Goal: Information Seeking & Learning: Learn about a topic

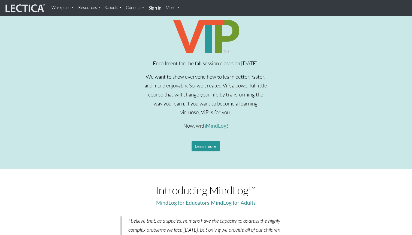
scroll to position [182, 0]
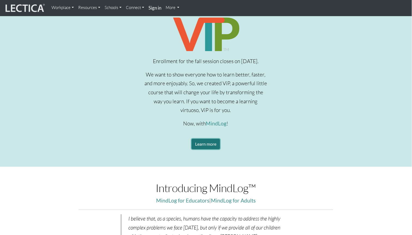
click at [212, 144] on link "Learn more" at bounding box center [206, 144] width 28 height 10
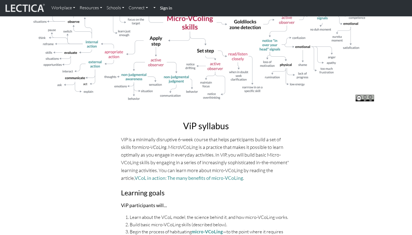
scroll to position [1059, 0]
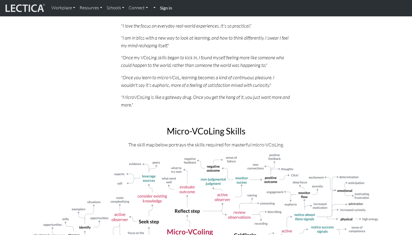
scroll to position [855, 0]
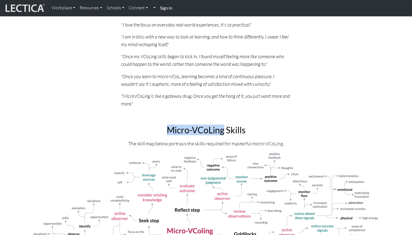
drag, startPoint x: 167, startPoint y: 130, endPoint x: 225, endPoint y: 128, distance: 57.8
click at [225, 128] on h2 "Micro-VCoLing Skills" at bounding box center [206, 130] width 347 height 10
copy h2 "Micro-VCoLing"
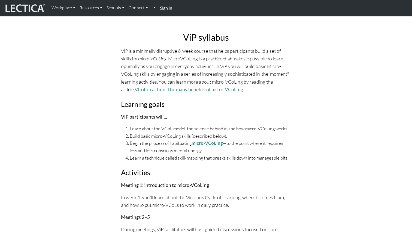
scroll to position [1150, 0]
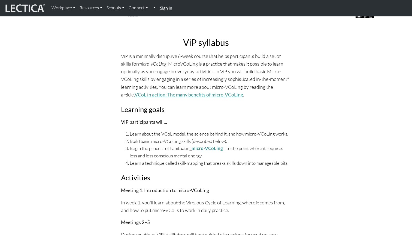
click at [209, 95] on link "VCoL in action: The many benefits of micro-VCoLing" at bounding box center [189, 95] width 109 height 6
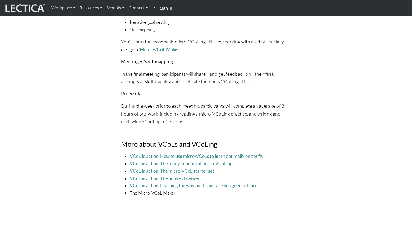
scroll to position [1423, 0]
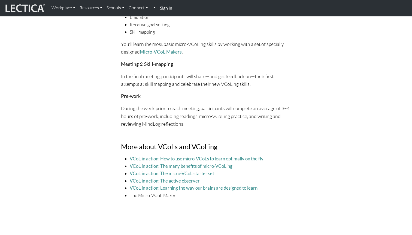
click at [155, 53] on link "Micro-VCoL Makers" at bounding box center [161, 52] width 42 height 6
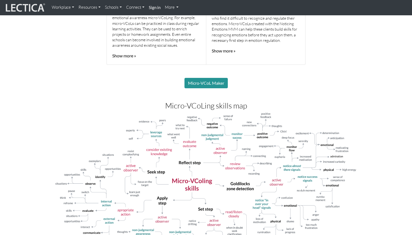
scroll to position [475, 0]
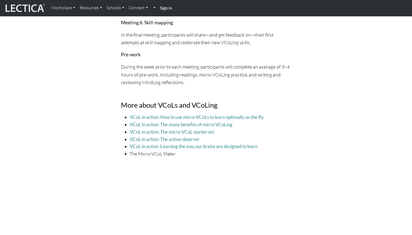
scroll to position [1465, 0]
click at [208, 131] on link "VCoL in action: The micro-VCoL starter set" at bounding box center [172, 131] width 85 height 6
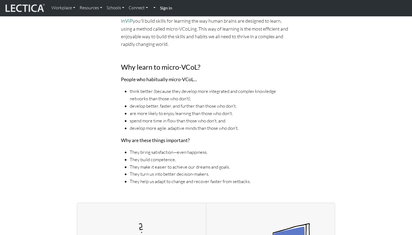
scroll to position [205, 0]
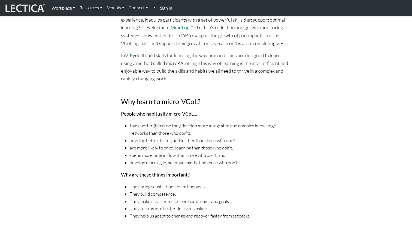
click at [73, 9] on link "Workplace" at bounding box center [63, 7] width 28 height 11
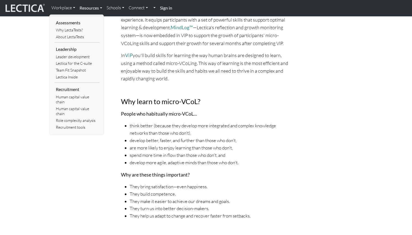
click at [98, 9] on link "Resources" at bounding box center [90, 7] width 27 height 11
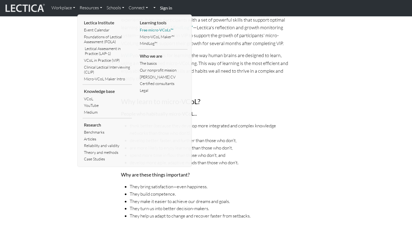
click at [155, 31] on link "Free micro-VCoLs™" at bounding box center [163, 30] width 49 height 7
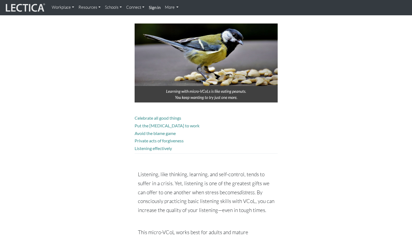
scroll to position [416, 0]
click at [140, 130] on link "Avoid the blame game" at bounding box center [155, 132] width 41 height 5
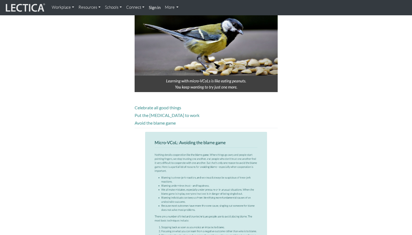
scroll to position [425, 0]
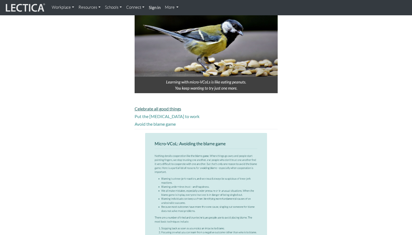
click at [144, 106] on link "Celebrate all good things" at bounding box center [158, 108] width 47 height 5
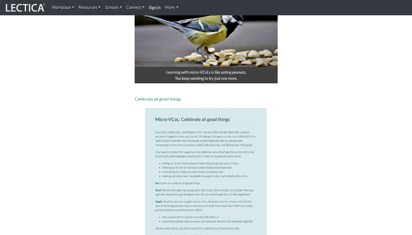
scroll to position [433, 0]
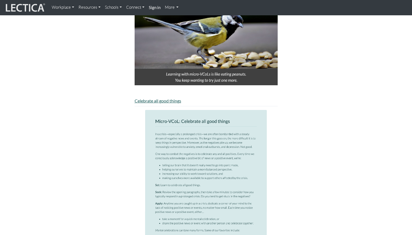
click at [140, 98] on link "Celebrate all good things" at bounding box center [158, 100] width 47 height 5
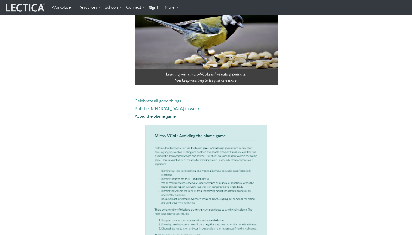
click at [140, 113] on link "Avoid the blame game" at bounding box center [155, 115] width 41 height 5
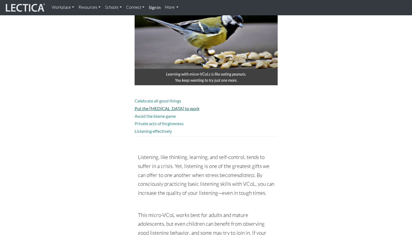
click at [145, 106] on link "Put the adrenaline to work" at bounding box center [167, 108] width 65 height 5
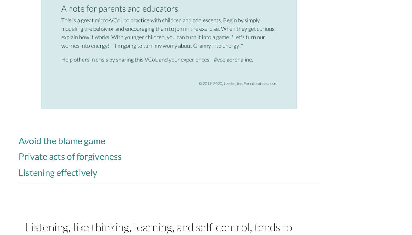
scroll to position [593, 0]
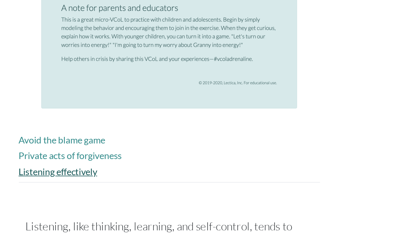
click at [169, 202] on link "Listening effectively" at bounding box center [153, 204] width 37 height 5
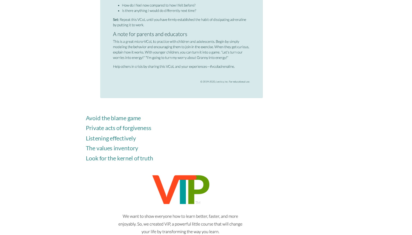
scroll to position [665, 0]
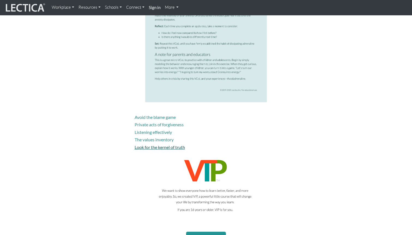
click at [169, 144] on link "Look for the kernel of truth" at bounding box center [160, 146] width 50 height 5
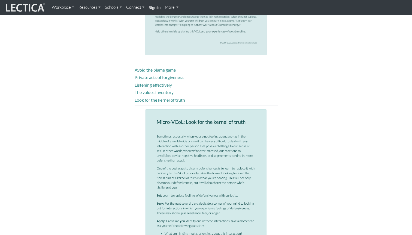
scroll to position [707, 0]
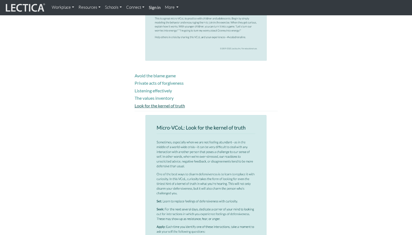
click at [176, 103] on link "Look for the kernel of truth" at bounding box center [160, 105] width 50 height 5
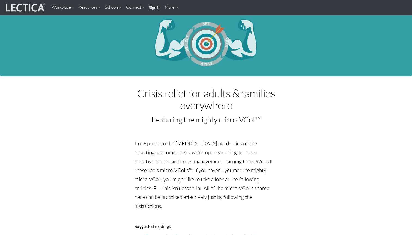
scroll to position [0, 0]
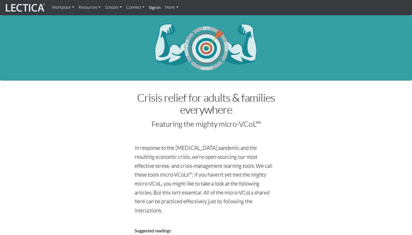
click at [116, 9] on link "Schools" at bounding box center [113, 7] width 21 height 11
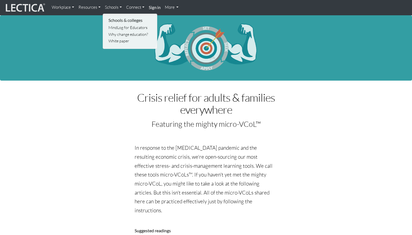
click at [94, 7] on link "Resources" at bounding box center [89, 7] width 26 height 11
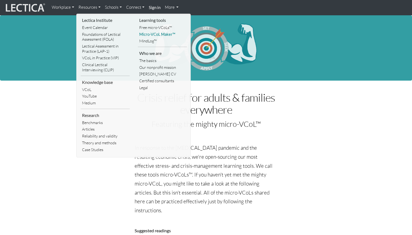
click at [155, 35] on link "Micro-VCoL Maker™" at bounding box center [162, 34] width 49 height 7
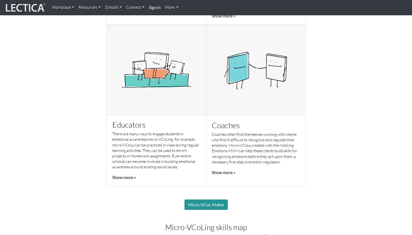
scroll to position [338, 0]
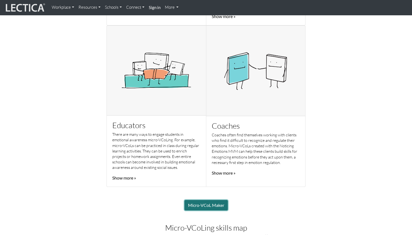
click at [198, 203] on link "Micro-VCoL Maker" at bounding box center [206, 205] width 43 height 10
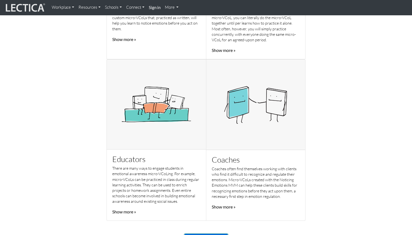
scroll to position [311, 0]
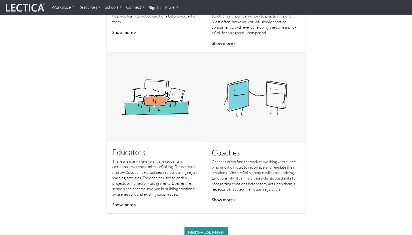
click at [126, 206] on link "Show more »" at bounding box center [124, 204] width 24 height 5
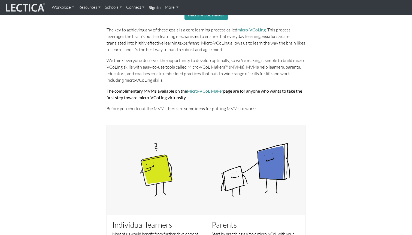
scroll to position [53, 0]
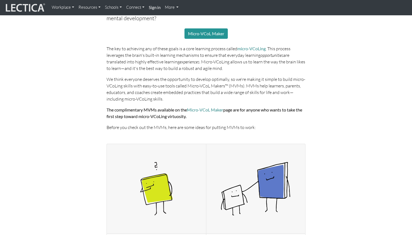
click at [91, 8] on link "Resources" at bounding box center [89, 7] width 26 height 11
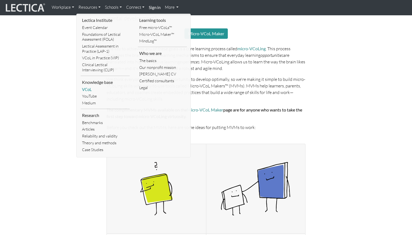
click at [88, 89] on link "VCoL" at bounding box center [105, 89] width 49 height 7
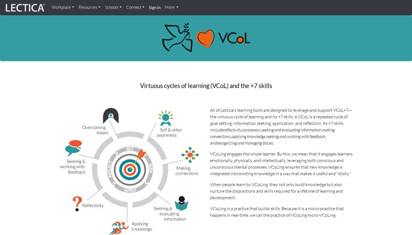
click at [133, 10] on link "Connect" at bounding box center [135, 7] width 23 height 11
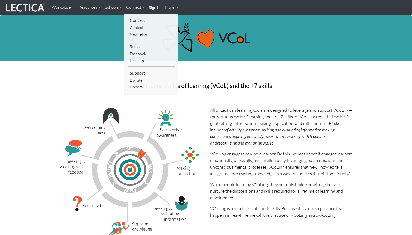
click at [115, 9] on link "Schools" at bounding box center [113, 7] width 21 height 11
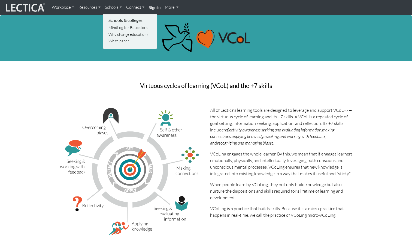
click at [90, 8] on link "Resources" at bounding box center [89, 7] width 26 height 11
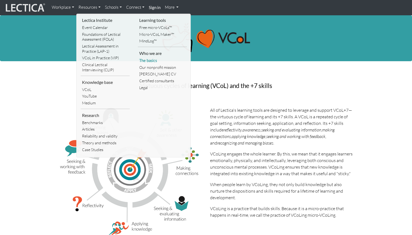
click at [147, 59] on link "The basics" at bounding box center [162, 60] width 49 height 7
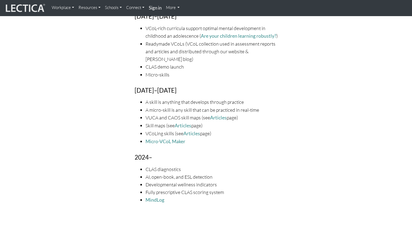
scroll to position [884, 0]
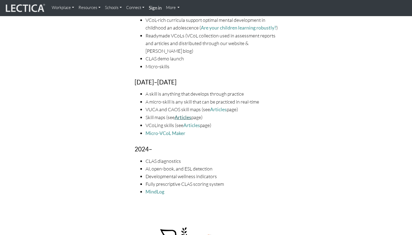
click at [181, 114] on link "Articles" at bounding box center [183, 117] width 17 height 6
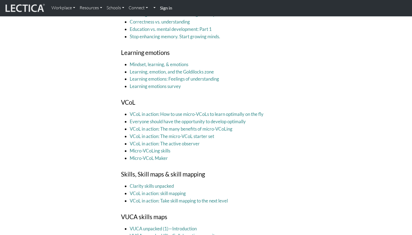
scroll to position [765, 0]
click at [258, 116] on link "VCoL in action: How to use micro-VCoLs to learn optimally on the fly" at bounding box center [197, 114] width 134 height 6
